Goal: Transaction & Acquisition: Purchase product/service

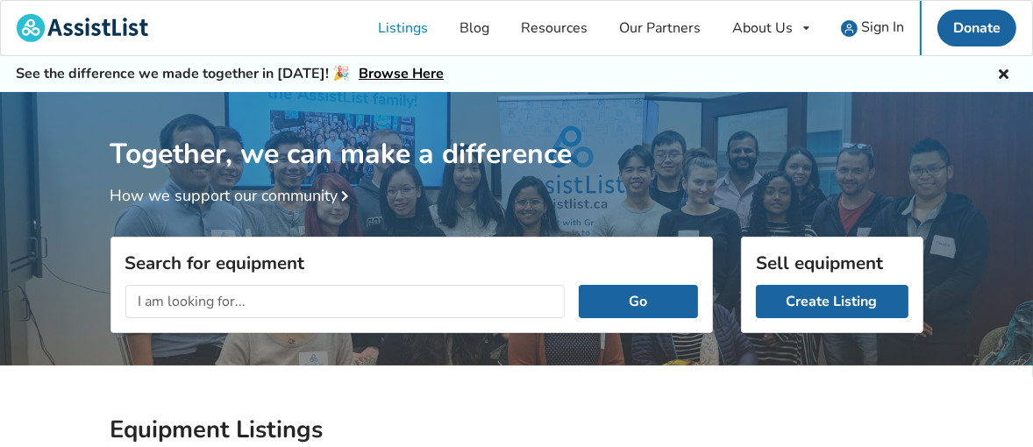
click at [212, 300] on input "text" at bounding box center [345, 301] width 440 height 33
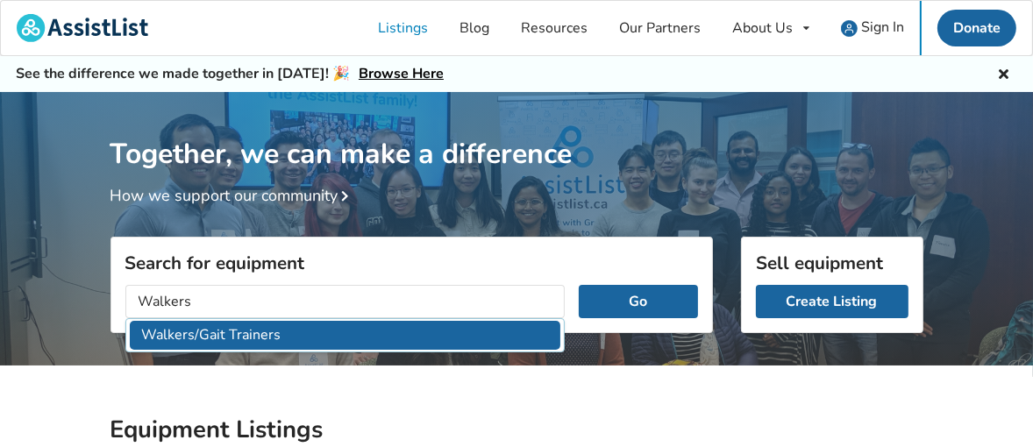
type input "Walkers"
click at [579, 285] on button "Go" at bounding box center [638, 301] width 118 height 33
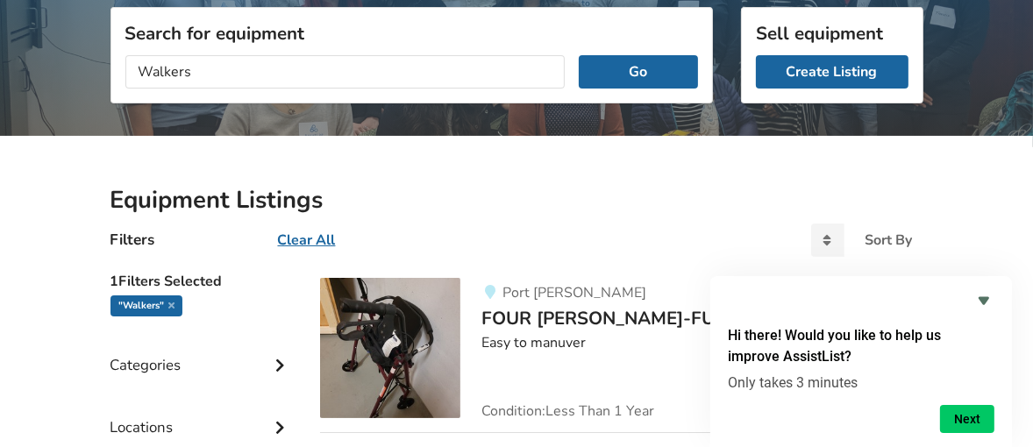
scroll to position [228, 0]
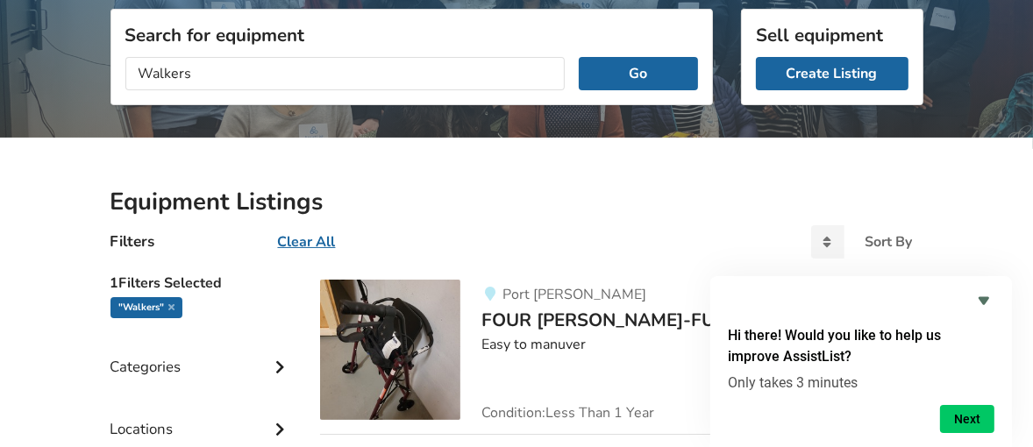
click at [534, 317] on span "FOUR [PERSON_NAME]-FULLY LOADED" at bounding box center [654, 320] width 345 height 25
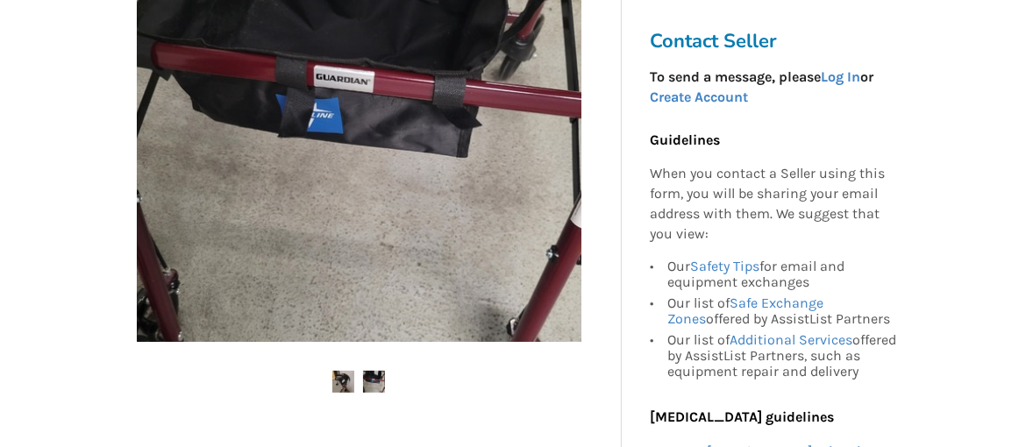
scroll to position [506, 0]
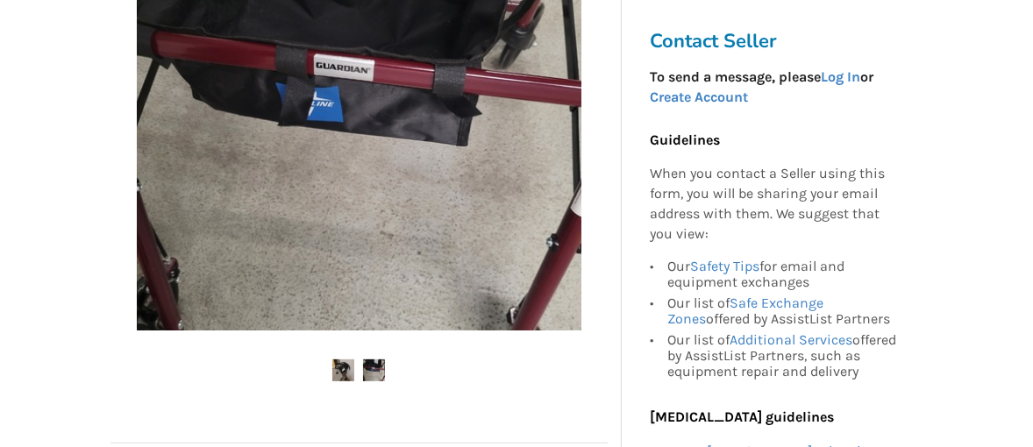
click at [344, 368] on img at bounding box center [343, 371] width 22 height 22
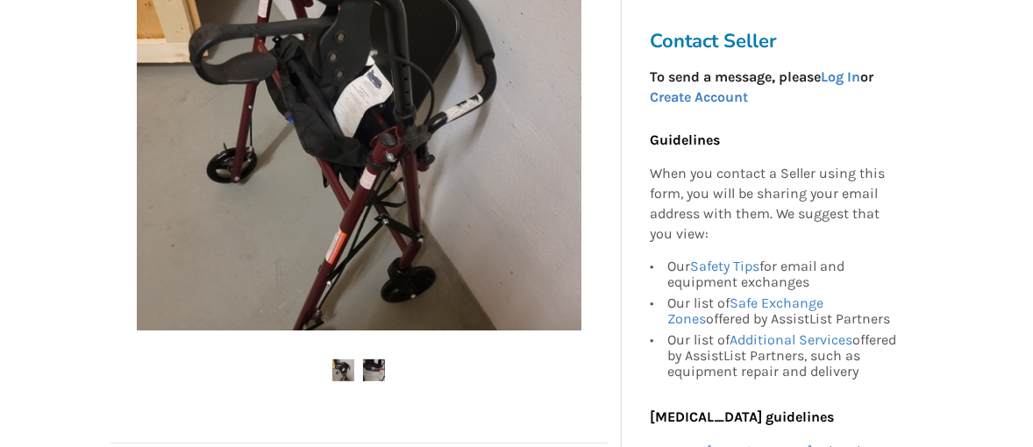
click at [929, 129] on div "Contact Seller To send a message, please Log In or Create Account Guidelines Wh…" at bounding box center [780, 262] width 316 height 1182
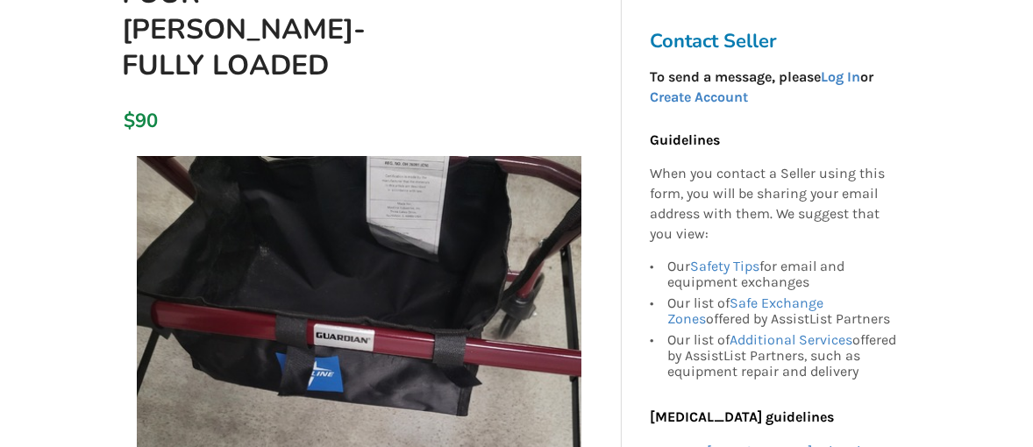
scroll to position [0, 0]
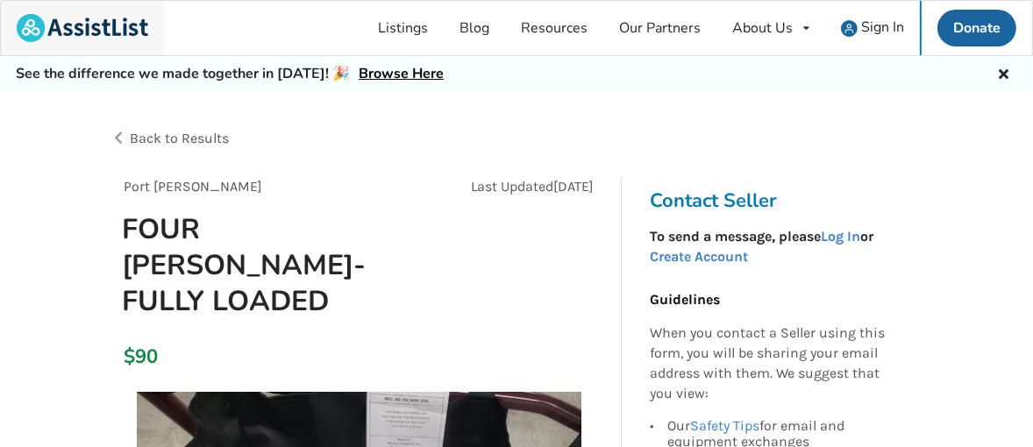
scroll to position [228, 0]
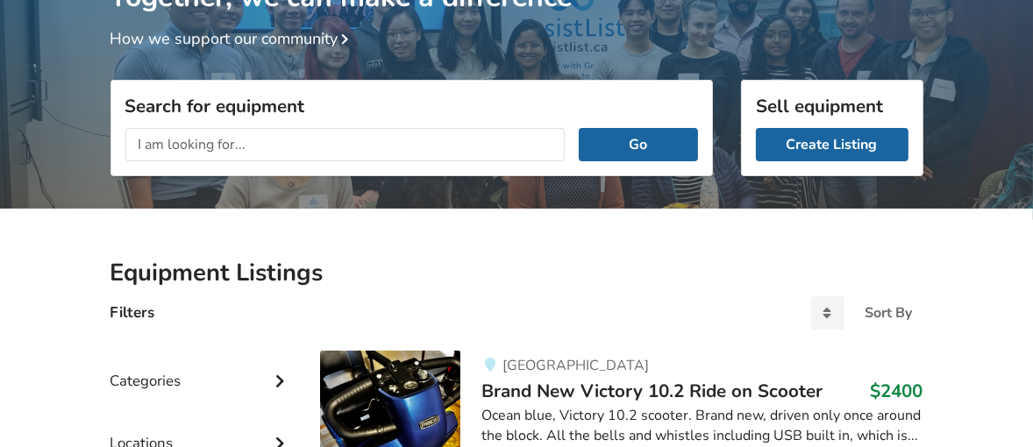
scroll to position [102, 0]
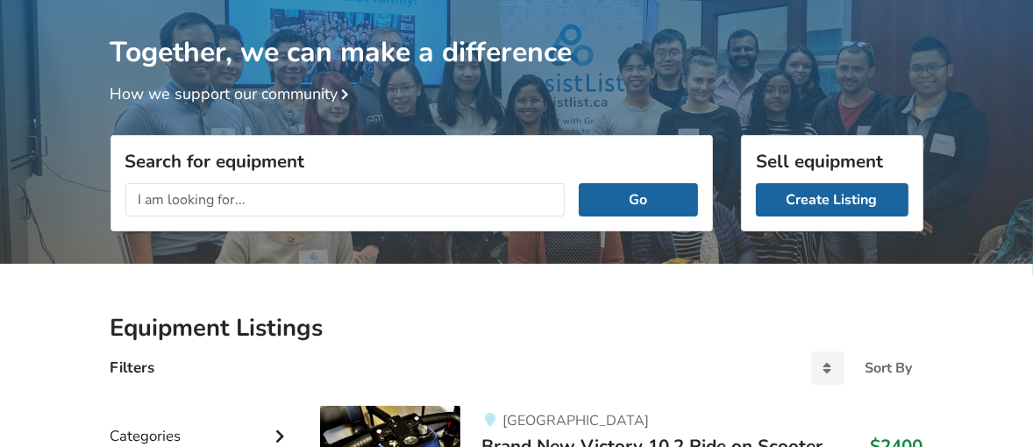
click at [145, 195] on input "text" at bounding box center [345, 199] width 440 height 33
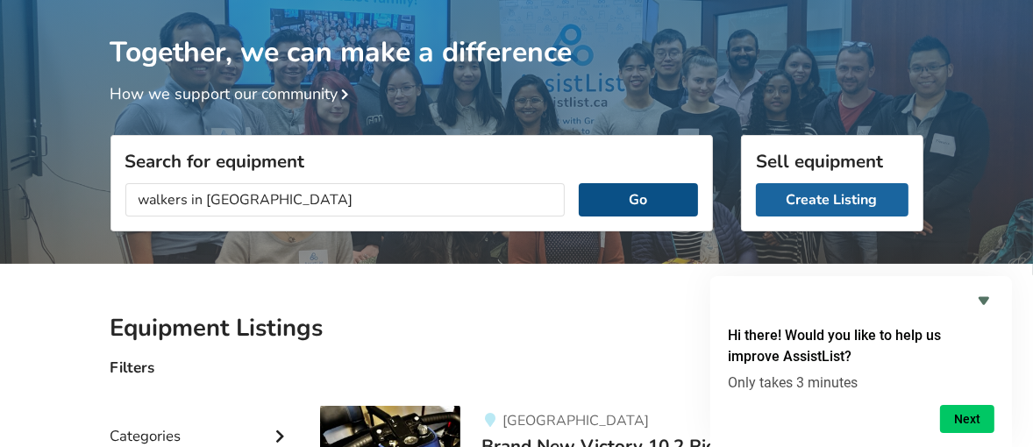
click at [625, 202] on button "Go" at bounding box center [638, 199] width 118 height 33
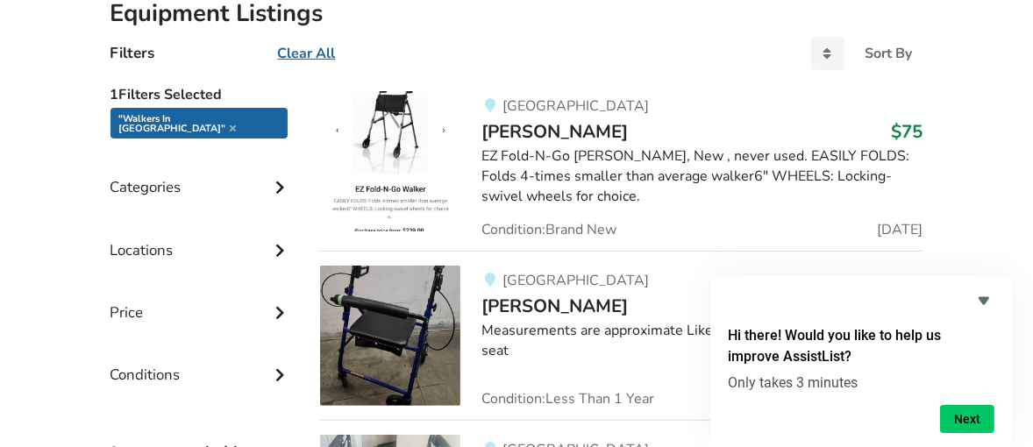
scroll to position [463, 0]
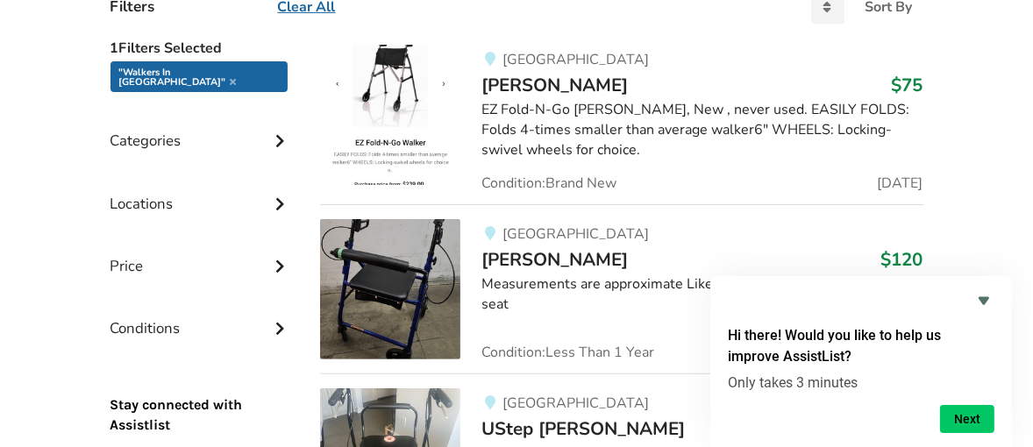
click at [150, 191] on div "Locations" at bounding box center [202, 191] width 182 height 62
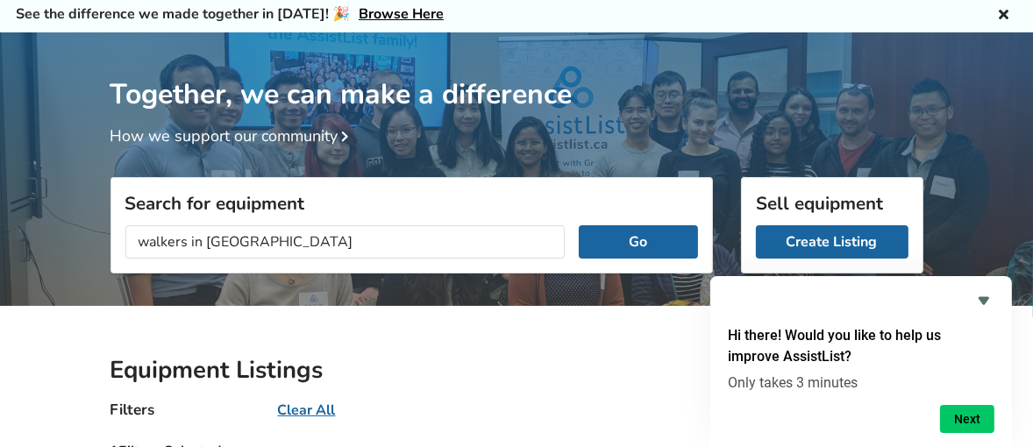
scroll to position [0, 0]
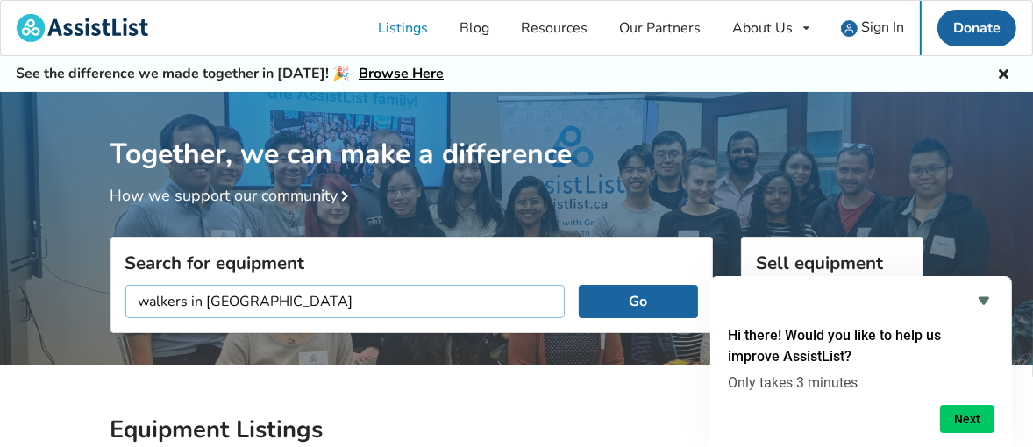
drag, startPoint x: 272, startPoint y: 304, endPoint x: 186, endPoint y: 296, distance: 86.3
click at [186, 296] on input "walkers in vancouver" at bounding box center [345, 301] width 440 height 33
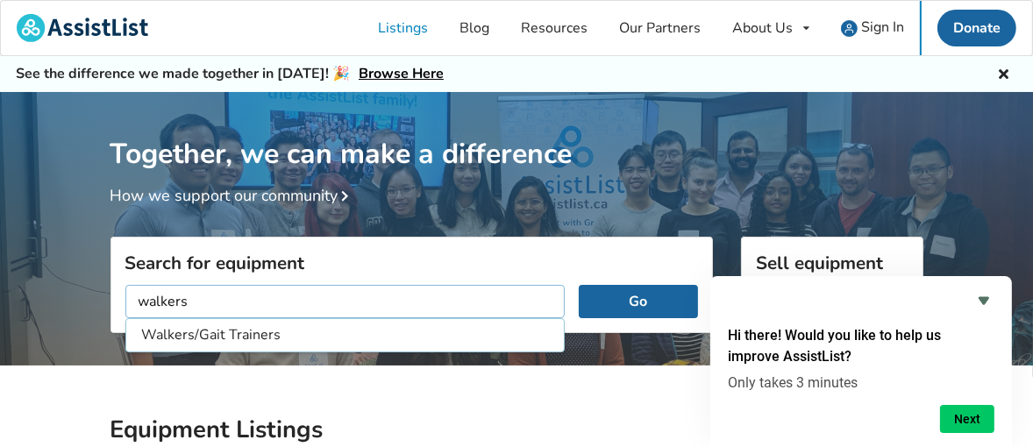
type input "walkers"
click at [641, 299] on button "Go" at bounding box center [638, 301] width 118 height 33
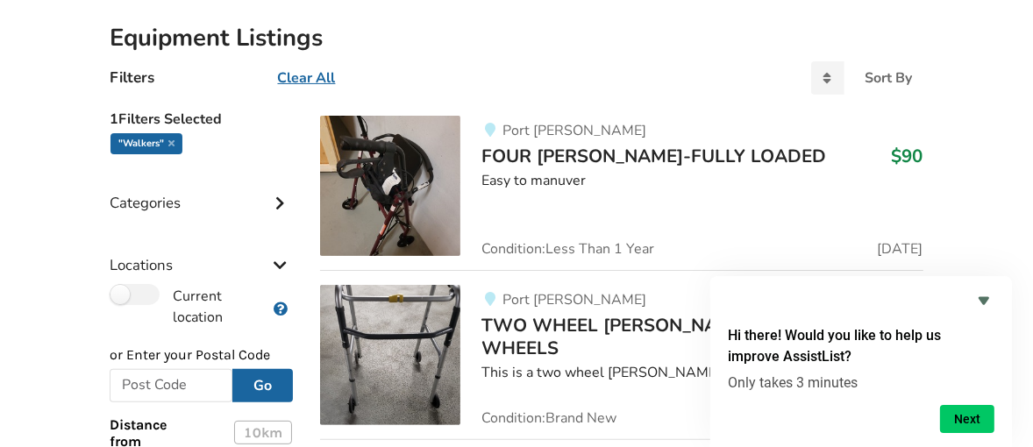
scroll to position [408, 0]
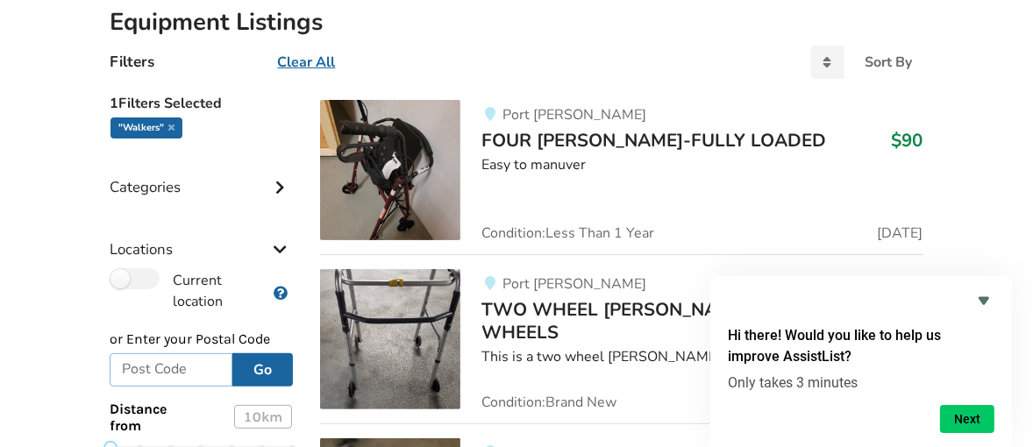
click at [190, 375] on input "text" at bounding box center [172, 370] width 124 height 33
type input "V6R 2B6"
click at [265, 367] on button "Go" at bounding box center [262, 370] width 61 height 33
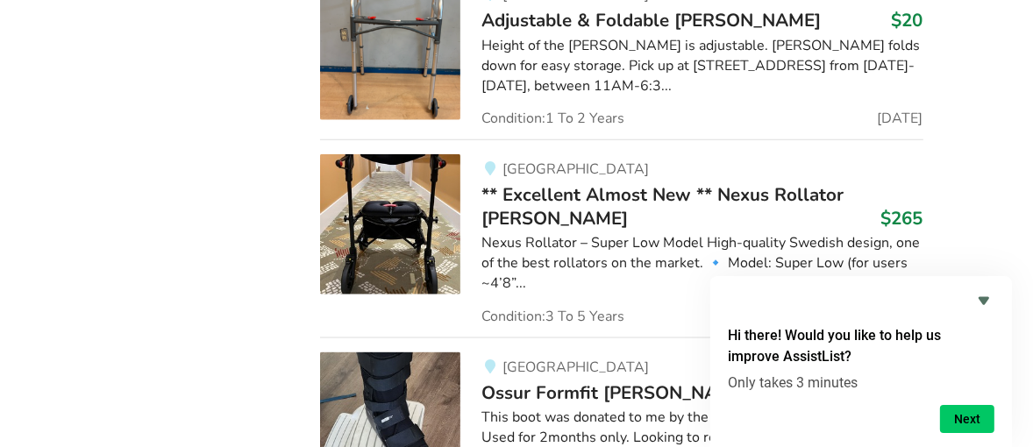
scroll to position [1858, 0]
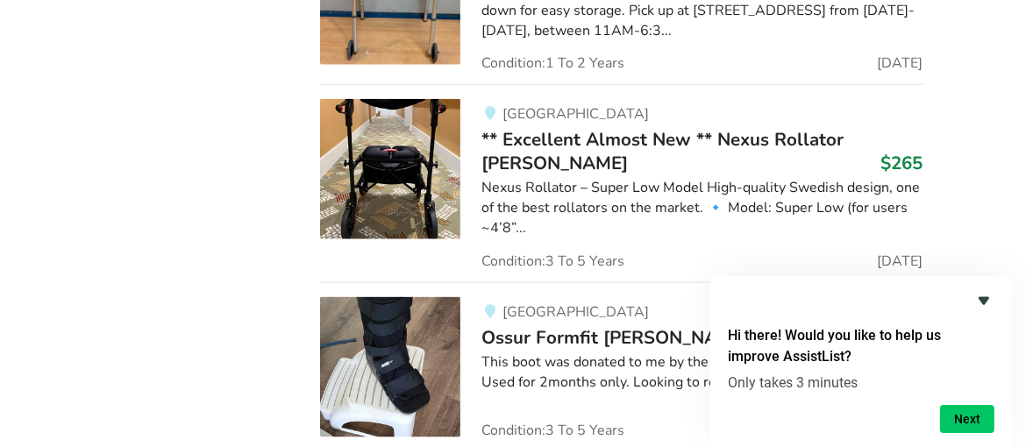
click at [982, 299] on icon "Hide survey" at bounding box center [984, 301] width 11 height 8
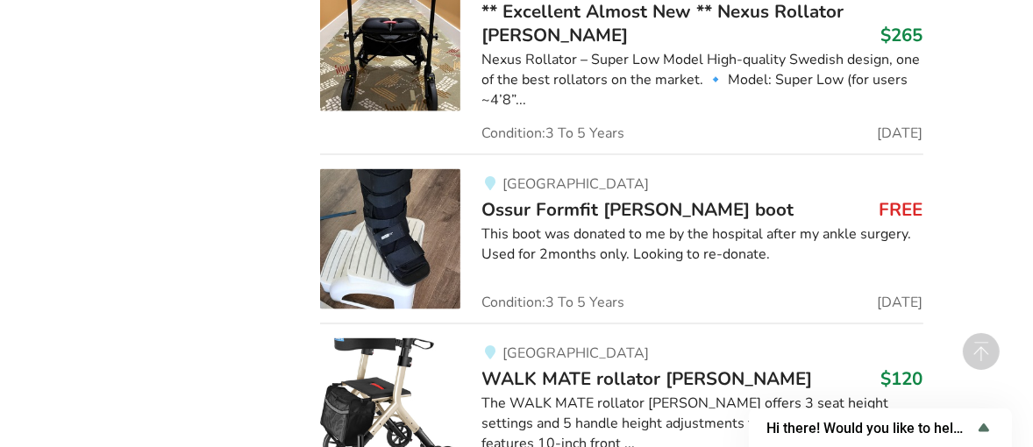
scroll to position [408, 0]
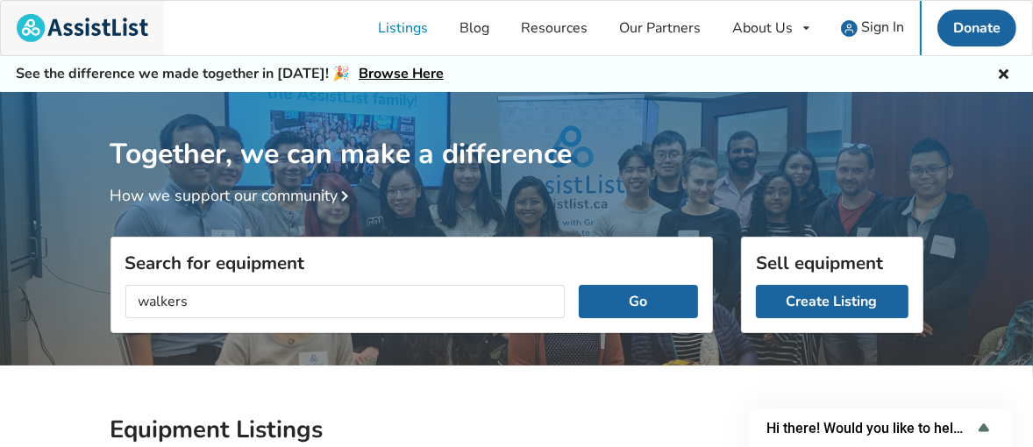
scroll to position [102, 0]
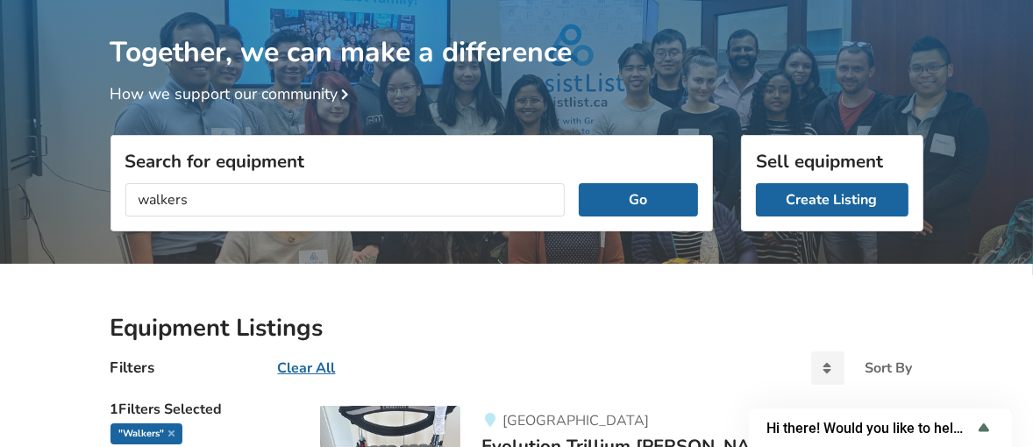
scroll to position [50, 0]
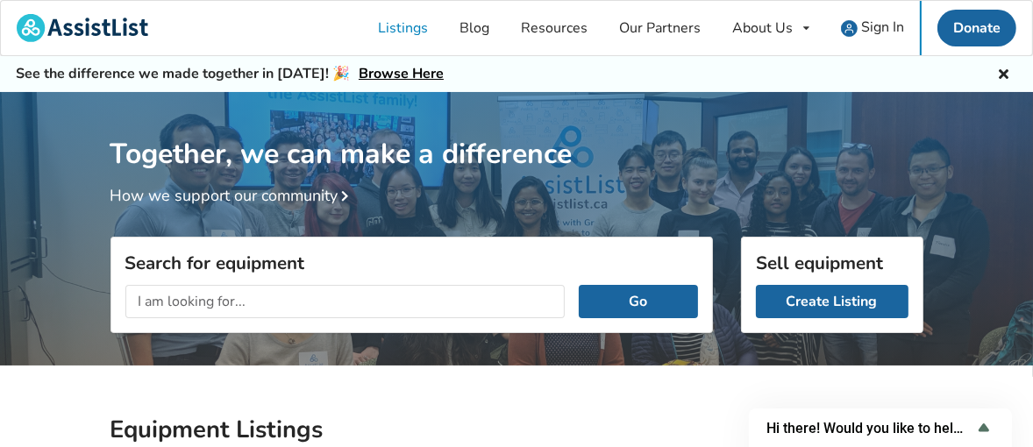
scroll to position [120, 0]
